Goal: Task Accomplishment & Management: Manage account settings

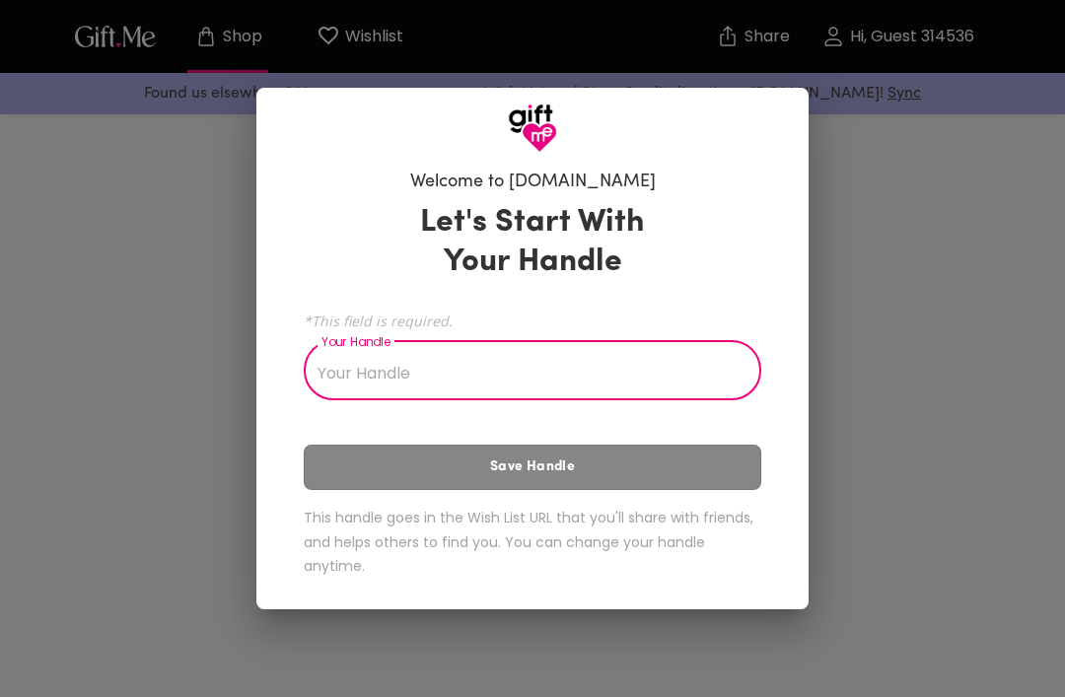
scroll to position [227, 0]
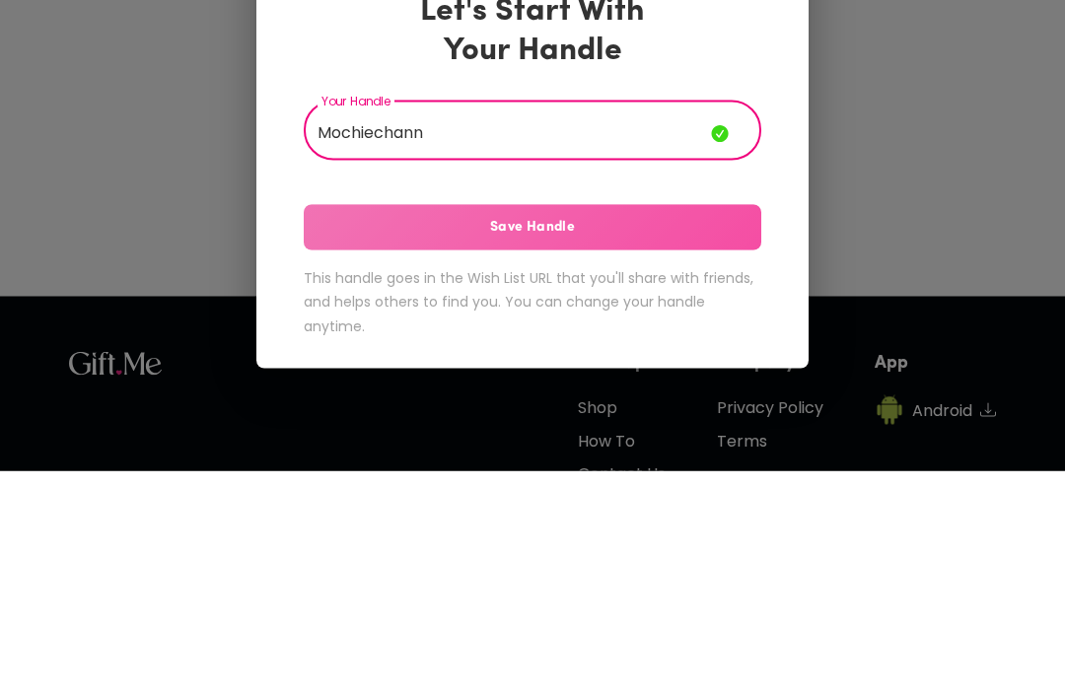
type input "Mochiechann"
click at [710, 443] on span "Save Handle" at bounding box center [532, 454] width 457 height 22
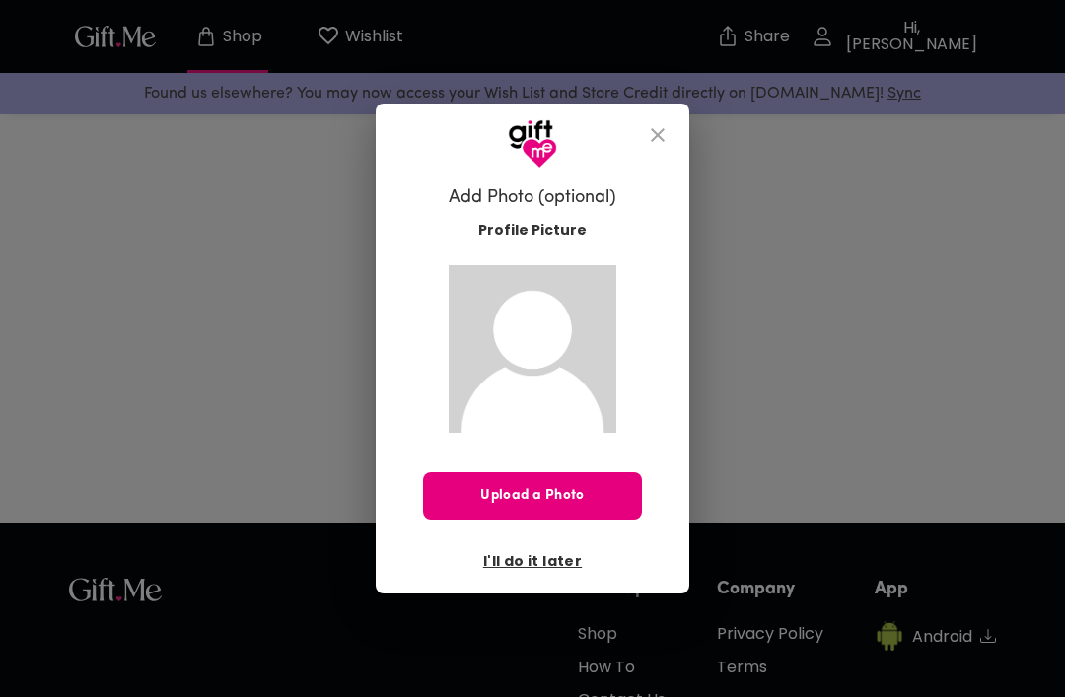
click at [557, 565] on span "I'll do it later" at bounding box center [532, 561] width 99 height 22
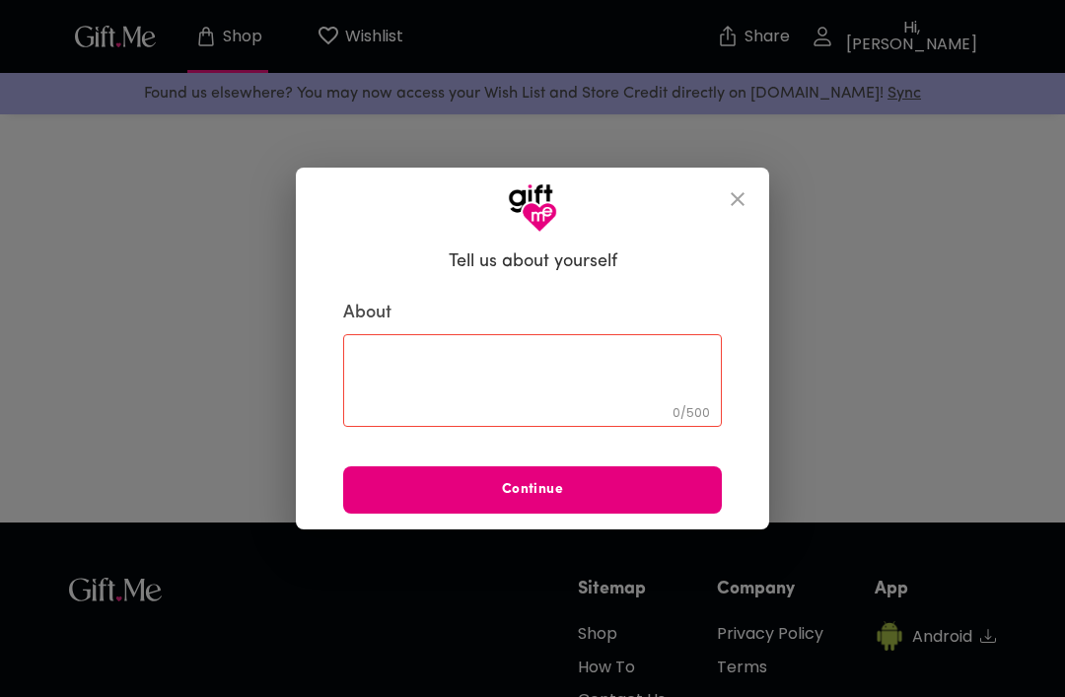
click at [592, 390] on textarea at bounding box center [532, 381] width 351 height 56
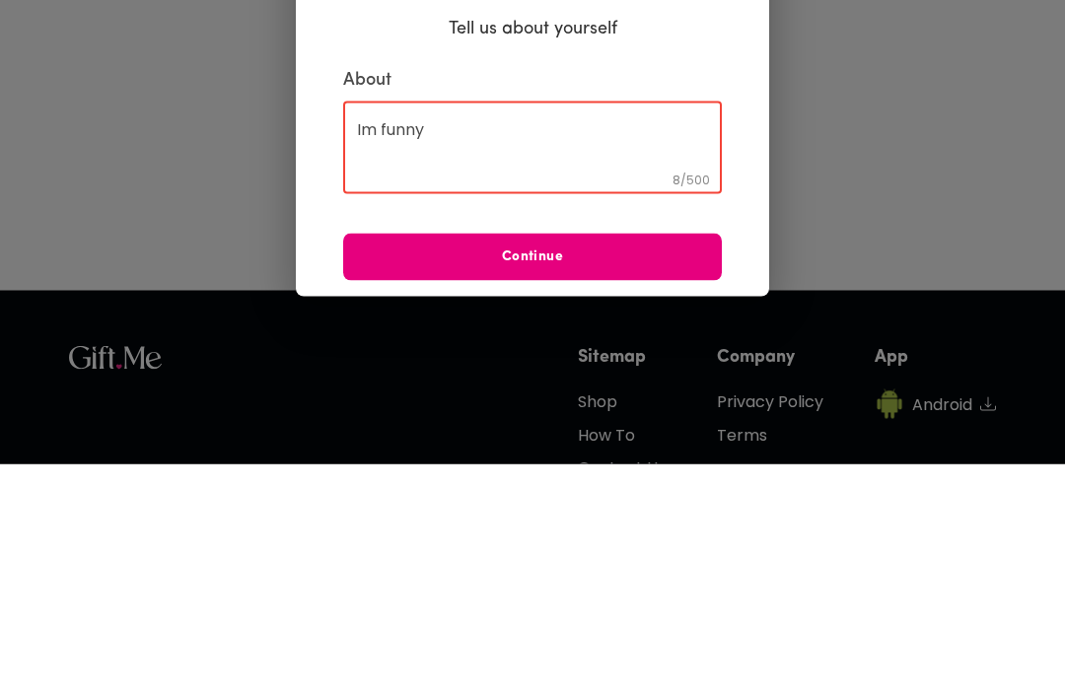
type textarea "Im funny"
click at [642, 479] on span "Continue" at bounding box center [532, 490] width 379 height 22
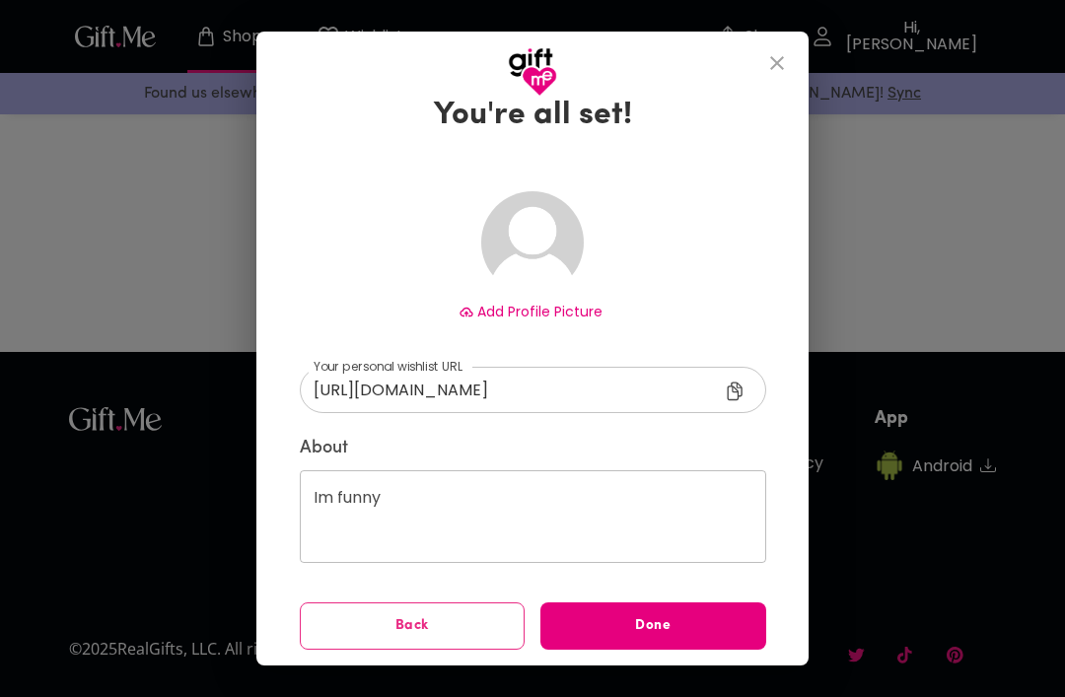
scroll to position [50, 0]
click at [712, 625] on span "Done" at bounding box center [653, 627] width 226 height 22
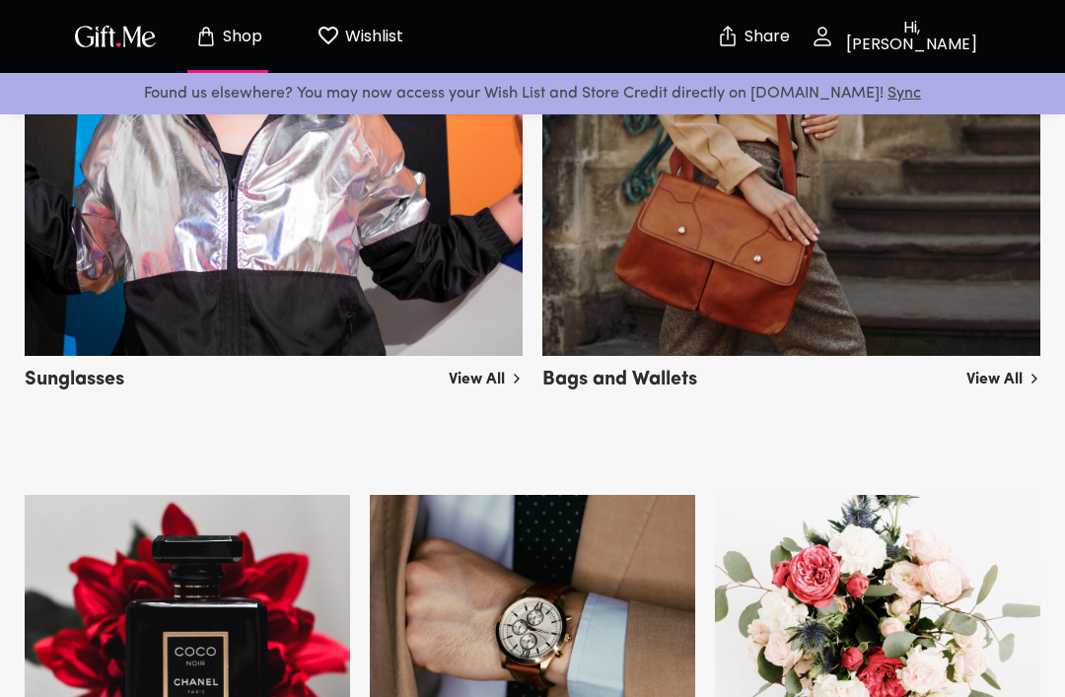
scroll to position [1365, 0]
